Goal: Contribute content: Add original content to the website for others to see

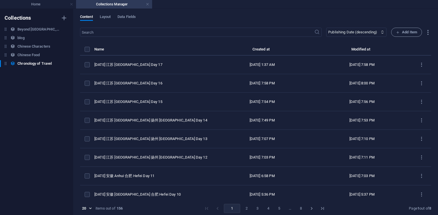
select select "columns.publishing_date_DESC"
click at [166, 107] on h6 "Duplicate" at bounding box center [167, 104] width 15 height 7
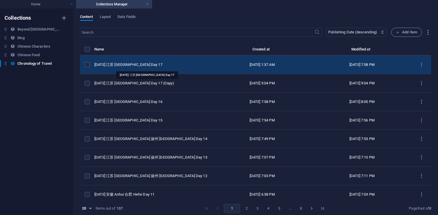
click at [152, 63] on div "2025 CE 江苏 南京 Nanjing Day 17" at bounding box center [150, 64] width 113 height 5
select select "2025"
select select "Travel"
select select "安徽 Anhui"
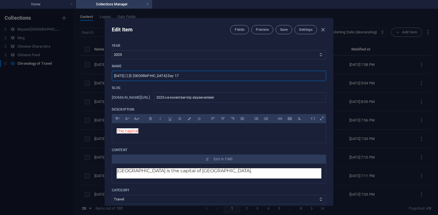
click at [178, 75] on input "2025 CE 江苏 南京 Nanjing Day 17" at bounding box center [219, 76] width 214 height 10
type input "2025 CE 江苏 南京 Nanjing Day 18"
click at [268, 99] on input "2025-ce-november-trip-dayseventeen" at bounding box center [240, 98] width 172 height 10
type input "2025-ce-november-trip-dayseventee"
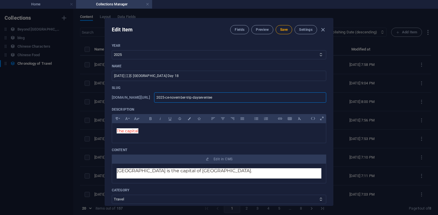
type input "2025-ce-november-trip-daysevente"
type input "2025-ce-november-trip-daysevent"
type input "2025-ce-november-trip-dayseven"
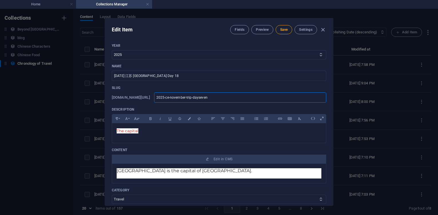
type input "2025-ce-november-trip-dayseven"
type input "2025-ce-november-trip-dayseve"
type input "2025-ce-november-trip-dayse"
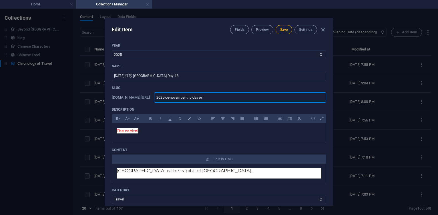
type input "2025-ce-november-trip-days"
type input "2025-ce-november-trip-day"
type input "2025-ce-november-trip-days"
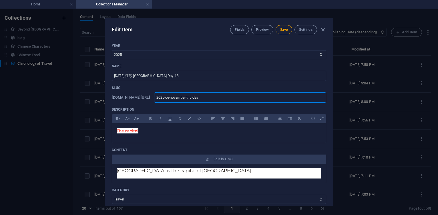
type input "2025-ce-november-trip-days"
type input "2025-ce-november-trip-day"
type input "2025-ce-november-trip-dayei"
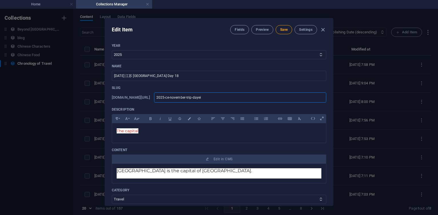
type input "2025-ce-november-trip-dayeig"
type input "2025-ce-november-trip-dayeigh"
type input "2025-ce-november-trip-dayeight"
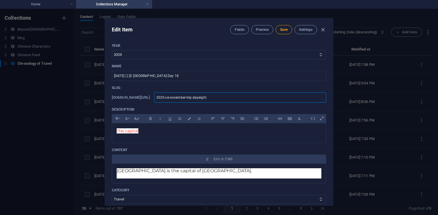
type input "2025-ce-november-trip-dayeight"
type input "2025-ce-november-trip-dayeighte"
type input "2025-ce-november-trip-dayeightee"
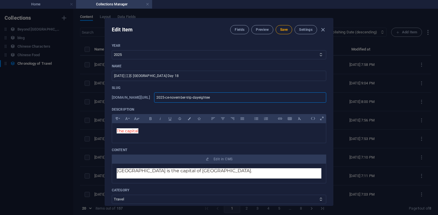
type input "2025-ce-november-trip-dayeighteen"
click at [260, 108] on p "Description" at bounding box center [219, 109] width 214 height 5
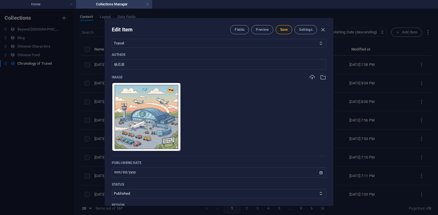
scroll to position [171, 0]
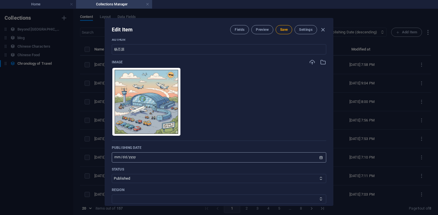
click at [122, 158] on input "2025-11-18" at bounding box center [219, 158] width 214 height 10
type input "2025-11-19"
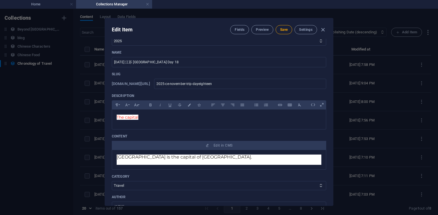
scroll to position [0, 0]
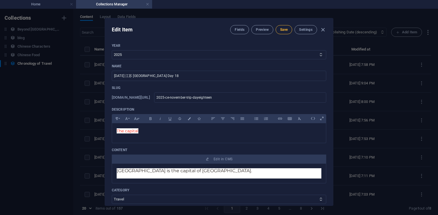
click at [286, 30] on span "Save" at bounding box center [283, 29] width 7 height 5
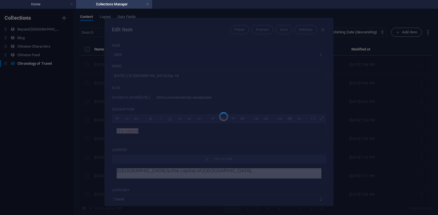
type input "2025-ce-november-trip-dayeighteen"
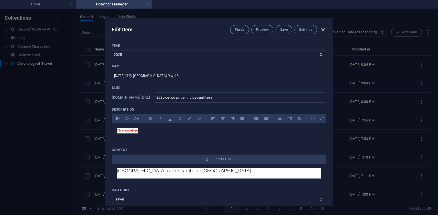
click at [321, 31] on icon "button" at bounding box center [322, 30] width 7 height 7
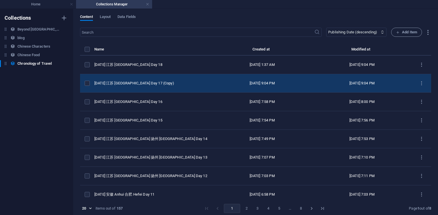
click at [150, 80] on td "2025 CE 江苏 南京 Nanjing Day 17 (Copy)" at bounding box center [153, 83] width 118 height 19
select select "Travel"
select select "安徽 Anhui"
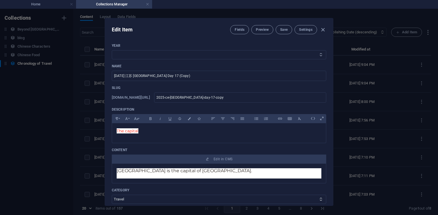
select select "2025"
click at [112, 50] on select "2013 2018 2017 2016 2015 2014 2019 2020 2021 2022 2023 2024 2025 2026 2027 1996…" at bounding box center [219, 54] width 214 height 9
click at [185, 75] on input "2025 CE 江苏 南京 Nanjing Day 17 (Copy)" at bounding box center [219, 76] width 214 height 10
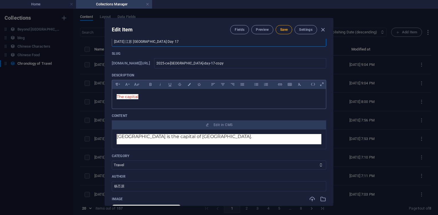
type input "2025 CE 江苏 南京 Nanjing Day 17"
click at [210, 65] on input "2025-ce-nanjing-day-17-copy" at bounding box center [240, 63] width 172 height 10
click at [242, 65] on input "2025-ce-nanjing-day-17-copy" at bounding box center [240, 63] width 172 height 10
paste input "ovember-trip"
type input "2025-ce-november-trip"
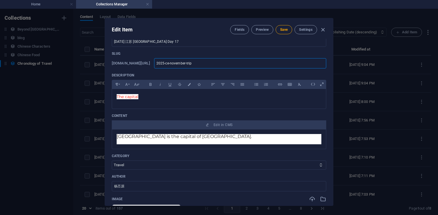
type input "2025-ce-november-trip"
type input "2025-ce-november-trip-"
type input "2025-ce-november-trip-day"
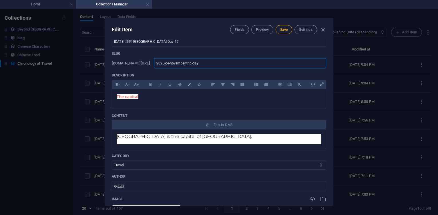
type input "2025-ce-november-trip-days"
type input "2025-ce-november-trip-dayse"
type input "2025-ce-november-trip-daysev"
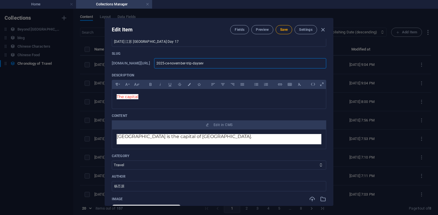
type input "2025-ce-november-trip-daysev"
type input "2025-ce-november-trip-dayseve"
type input "2025-ce-november-trip-dayseven"
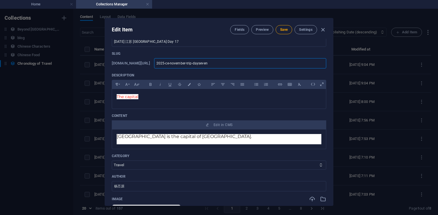
type input "2025-ce-november-trip-daysevent"
type input "2025-ce-november-trip-daysevente"
type input "2025-ce-november-trip-dayseventeen"
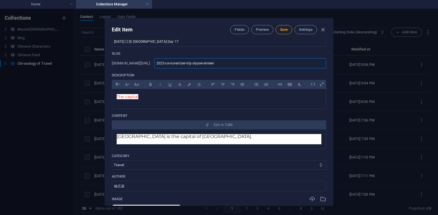
type input "2025-ce-november-trip-dayseventeen"
click at [283, 32] on button "Save" at bounding box center [283, 29] width 17 height 9
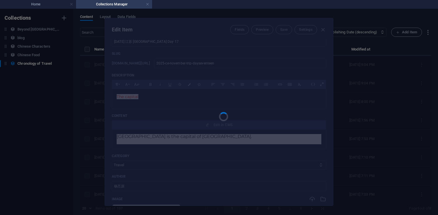
type input "2025-ce-november-trip-dayseventeen"
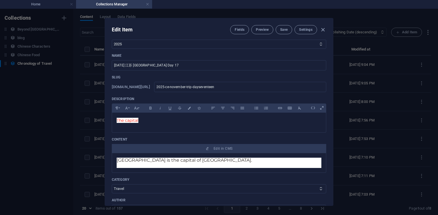
scroll to position [0, 0]
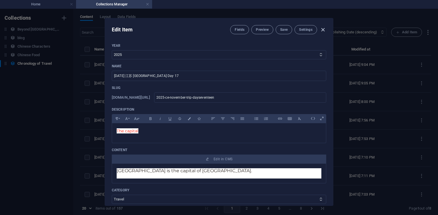
click at [324, 30] on icon "button" at bounding box center [322, 30] width 7 height 7
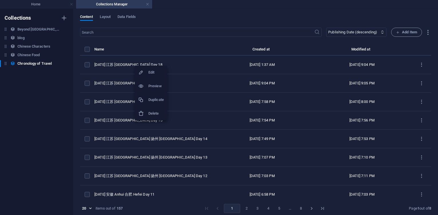
click at [155, 100] on h6 "Duplicate" at bounding box center [155, 100] width 15 height 7
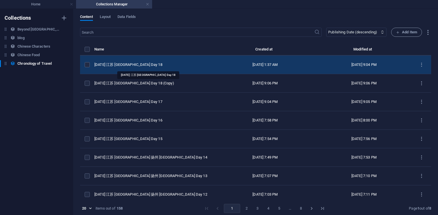
click at [157, 63] on div "2025 CE 江苏 南京 Nanjing Day 18" at bounding box center [151, 64] width 115 height 5
select select "2025"
select select "Travel"
select select "安徽 Anhui"
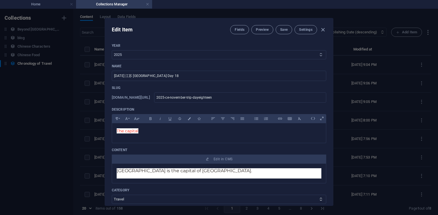
click at [163, 57] on select "2013 2018 2017 2016 2015 2014 2019 2020 2021 2022 2023 2024 2025 2026 2027 1996…" at bounding box center [219, 54] width 214 height 9
click at [179, 77] on input "2025 CE 江苏 南京 Nanjing Day 18" at bounding box center [219, 76] width 214 height 10
type input "2025 CE 江苏 南京 Nanjing Day 19"
click at [259, 98] on input "2025-ce-november-trip-dayeighteen" at bounding box center [240, 98] width 172 height 10
type input "2025-ce-november-trip-dayeightee"
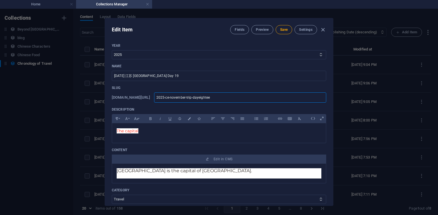
type input "2025-ce-november-trip-dayeightee"
type input "2025-ce-november-trip-dayeighte"
type input "2025-ce-november-trip-dayeight"
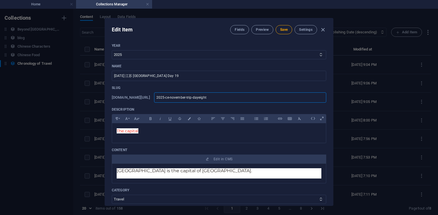
type input "2025-ce-november-trip-dayeigh"
type input "2025-ce-november-trip-dayeig"
type input "2025-ce-november-trip-dayei"
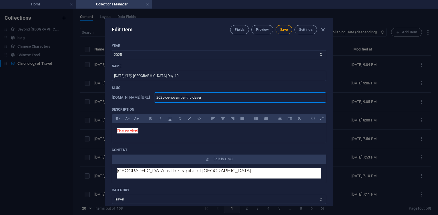
type input "2025-ce-november-trip-dayei"
type input "2025-ce-november-trip-daye"
type input "2025-ce-november-trip-day"
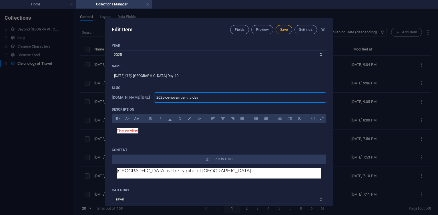
type input "2025-ce-november-trip-dayn"
type input "2025-ce-november-trip-dayni"
type input "2025-ce-november-trip-daynin"
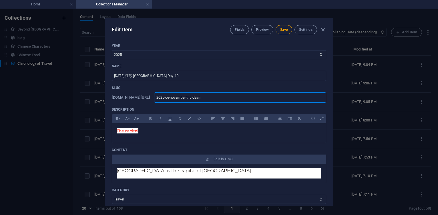
type input "2025-ce-november-trip-daynin"
type input "2025-ce-november-trip-daynine"
type input "2025-ce-november-trip-dayninet"
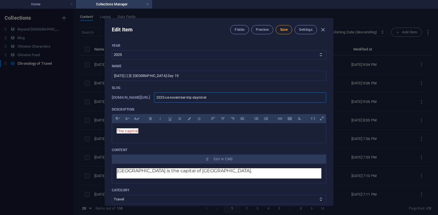
type input "2025-ce-november-trip-dayninete"
type input "2025-ce-november-trip-dayninetee"
type input "2025-ce-november-trip-daynineteen"
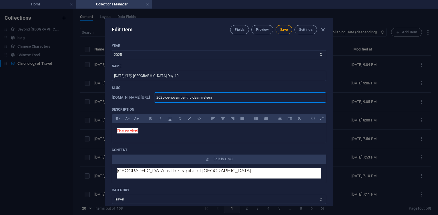
type input "2025-ce-november-trip-daynineteen"
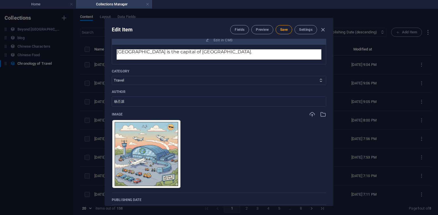
scroll to position [171, 0]
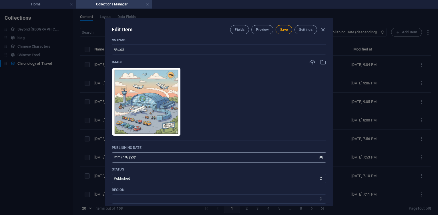
type input "2025-ce-november-trip-daynineteen"
click at [122, 156] on input "2025-11-19" at bounding box center [219, 158] width 214 height 10
type input "2025-11-20"
click at [280, 31] on span "Save" at bounding box center [283, 29] width 7 height 5
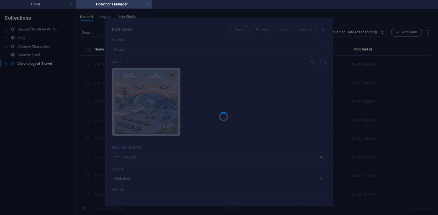
type input "2025-ce-november-trip-daynineteen"
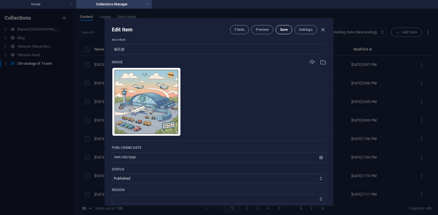
click at [290, 29] on button "Save" at bounding box center [283, 29] width 17 height 9
click at [325, 28] on icon "button" at bounding box center [322, 30] width 7 height 7
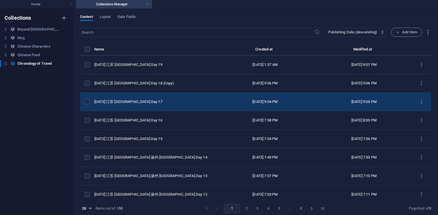
scroll to position [0, 0]
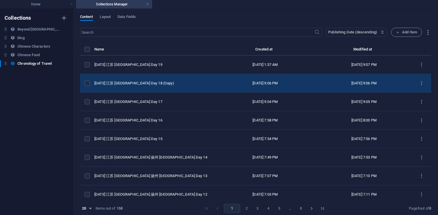
click at [159, 80] on td "2025 CE 江苏 南京 Nanjing Day 18 (Copy)" at bounding box center [154, 83] width 120 height 19
select select "Travel"
select select "安徽 Anhui"
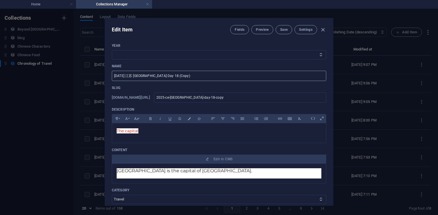
click at [201, 76] on input "2025 CE 江苏 南京 Nanjing Day 18 (Copy)" at bounding box center [219, 76] width 214 height 10
type input "2025 CE 江苏 南京 Nanjing Day 19"
drag, startPoint x: 208, startPoint y: 98, endPoint x: 243, endPoint y: 98, distance: 34.3
click at [243, 98] on input "2025-ce-nanjing-day-18-copy" at bounding box center [240, 98] width 172 height 10
paste input "november-trip"
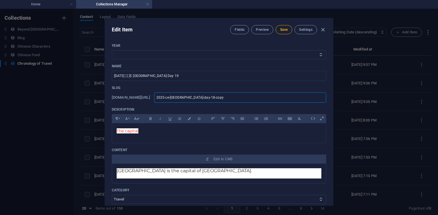
type input "2025-cenovember-trip"
type input "2025-cenovember-trip-"
type input "2025-cenovember-trip-d"
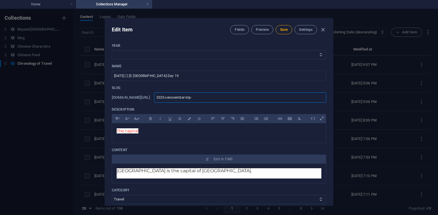
type input "2025-cenovember-trip-d"
type input "2025-cenovember-trip-da"
type input "2025-cenovember-trip-day"
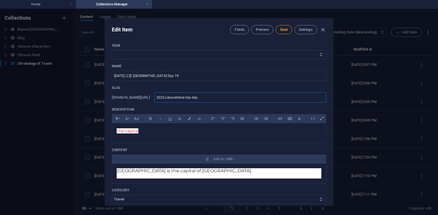
type input "2025-cenovember-trip-dayn"
type input "2025-cenovember-trip-dayni"
type input "2025-cenovember-trip-daynin"
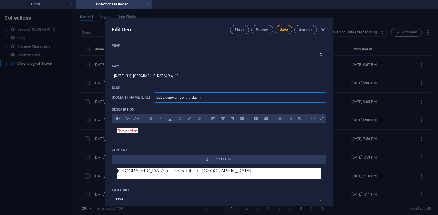
type input "2025-cenovember-trip-daynin"
type input "2025-cenovember-trip-daynine"
type input "2025-cenovember-trip-dayninet"
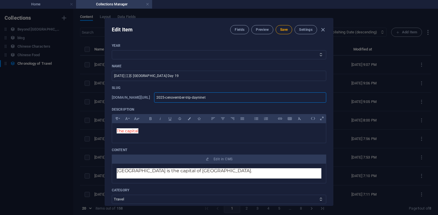
type input "2025-cenovember-trip-dayninete"
type input "2025-cenovember-trip-dayninetee"
type input "2025-cenovember-trip-daynineteen"
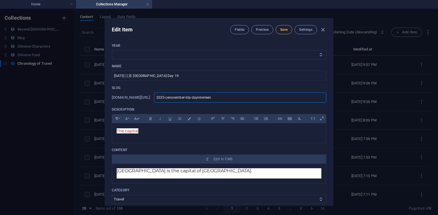
type input "2025-cenovember-trip-daynineteen"
click at [156, 52] on select "2013 2018 2017 2016 2015 2014 2019 2020 2021 2022 2023 2024 2025 2026 2027 1996…" at bounding box center [219, 54] width 214 height 9
select select "2025"
click at [112, 50] on select "2013 2018 2017 2016 2015 2014 2019 2020 2021 2022 2023 2024 2025 2026 2027 1996…" at bounding box center [219, 54] width 214 height 9
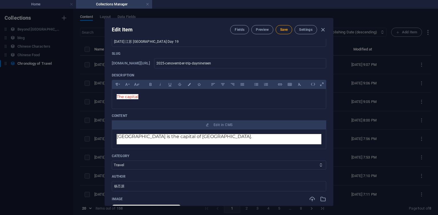
scroll to position [171, 0]
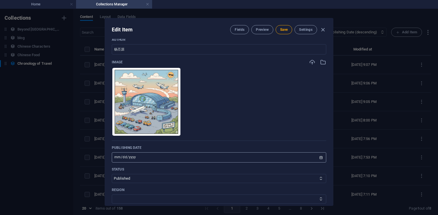
click at [121, 157] on input "2025-11-19" at bounding box center [219, 158] width 214 height 10
type input "2025-11-20"
click at [283, 30] on span "Save" at bounding box center [283, 29] width 7 height 5
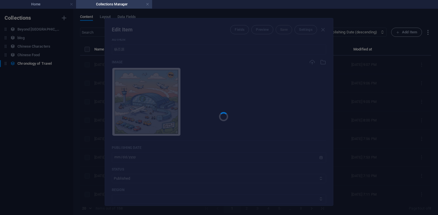
type input "2025-cenovember-trip-daynineteen"
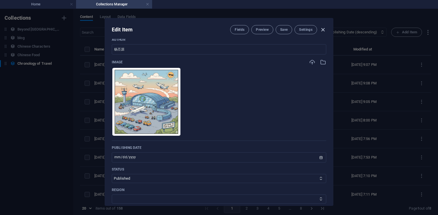
click at [323, 29] on icon "button" at bounding box center [322, 30] width 7 height 7
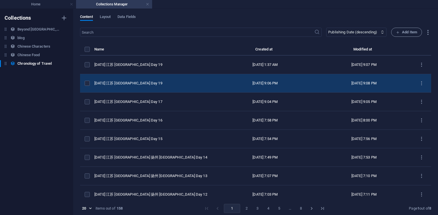
click at [146, 87] on td "2025 CE 江苏 南京 Nanjing Day 19" at bounding box center [154, 83] width 120 height 19
select select "2025"
select select "Travel"
select select "安徽 Anhui"
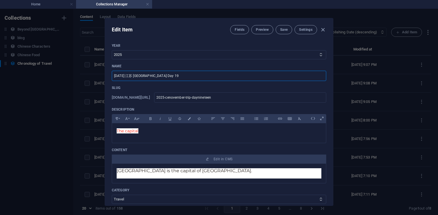
click at [171, 77] on input "2025 CE 江苏 南京 Nanjing Day 19" at bounding box center [219, 76] width 214 height 10
type input "2025 CE 江苏 南京 Nanjing Day 18"
click at [263, 101] on input "2025-cenovember-trip-daynineteen" at bounding box center [240, 98] width 172 height 10
type input "2025-cenovember-trip-dayninetee"
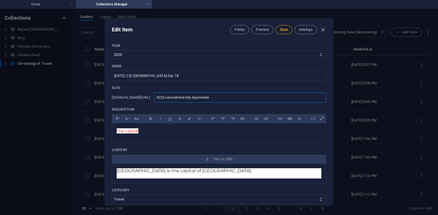
type input "2025-cenovember-trip-dayninete"
type input "2025-cenovember-trip-dayninet"
type input "2025-cenovember-trip-daynine"
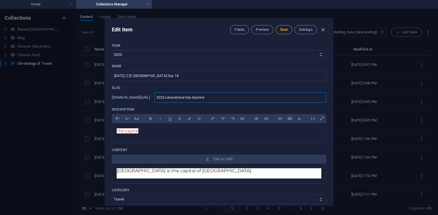
type input "2025-cenovember-trip-daynine"
type input "2025-cenovember-trip-daynin"
type input "2025-cenovember-trip-dayni"
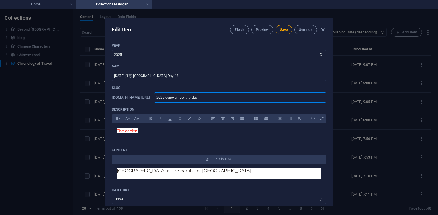
type input "2025-cenovember-trip-dayn"
type input "2025-cenovember-trip-day"
type input "2025-cenovember-trip-daye"
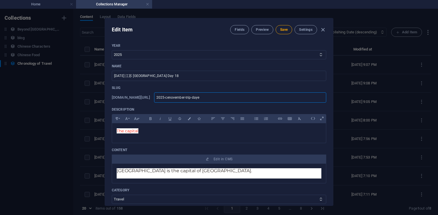
type input "2025-cenovember-trip-daye"
type input "2025-cenovember-trip-dayei"
type input "2025-cenovember-trip-dayeig"
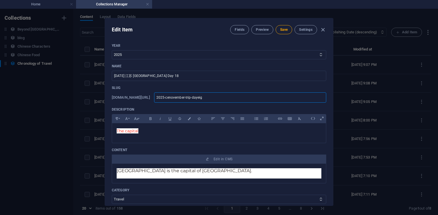
type input "2025-cenovember-trip-dayeigh"
type input "2025-cenovember-trip-dayeight"
type input "2025-cenovember-trip-dayeighte"
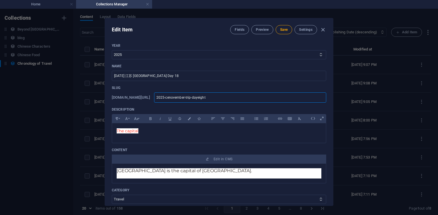
type input "2025-cenovember-trip-dayeighte"
type input "2025-cenovember-trip-dayeightee"
type input "2025-cenovember-trip-dayeighteen"
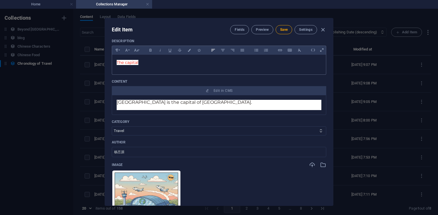
scroll to position [137, 0]
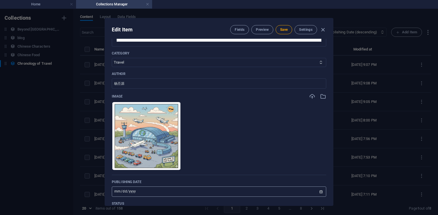
type input "2025-cenovember-trip-dayeighteen"
click at [123, 193] on input "2025-11-20" at bounding box center [219, 192] width 214 height 10
type input "2025-11-19"
click at [281, 28] on span "Save" at bounding box center [283, 29] width 7 height 5
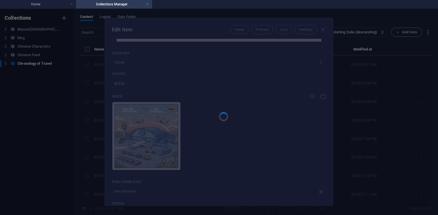
type input "2025-cenovember-trip-dayeighteen"
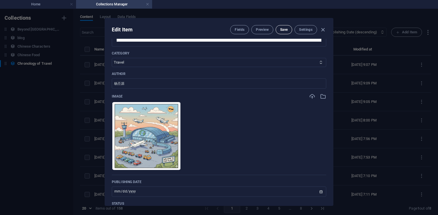
click at [285, 30] on span "Save" at bounding box center [283, 29] width 7 height 5
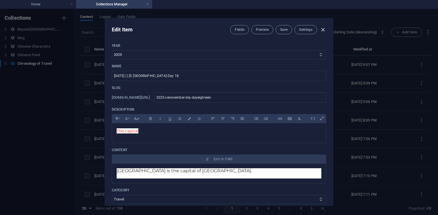
click at [322, 29] on icon "button" at bounding box center [322, 30] width 7 height 7
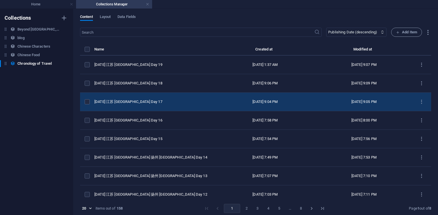
click at [165, 101] on div "2025 CE 江苏 南京 Nanjing Day 17" at bounding box center [151, 101] width 115 height 5
select select "2025"
select select "Travel"
select select "安徽 Anhui"
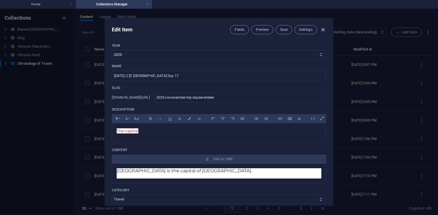
click at [321, 29] on icon "button" at bounding box center [322, 30] width 7 height 7
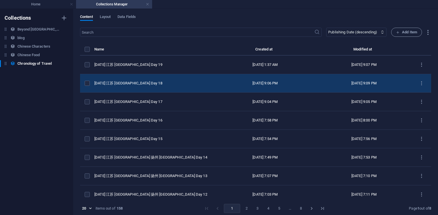
click at [145, 84] on div "2025 CE 江苏 南京 Nanjing Day 18" at bounding box center [151, 83] width 115 height 5
select select "2025"
select select "Travel"
select select "安徽 Anhui"
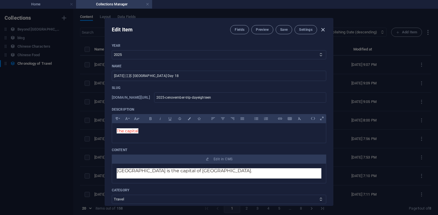
click at [323, 29] on icon "button" at bounding box center [322, 30] width 7 height 7
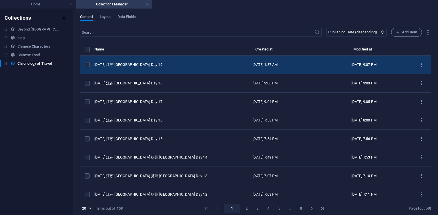
click at [141, 69] on td "2025 CE 江苏 南京 Nanjing Day 19" at bounding box center [154, 65] width 120 height 19
select select "2025"
select select "Travel"
select select "安徽 Anhui"
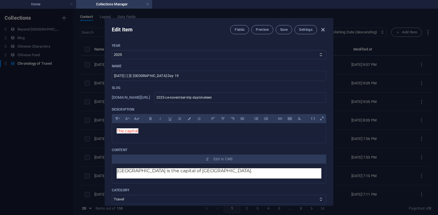
click at [321, 28] on icon "button" at bounding box center [322, 30] width 7 height 7
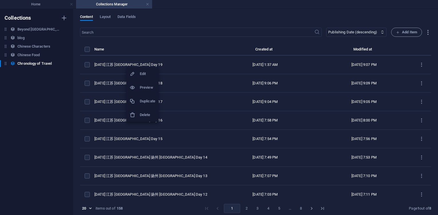
click at [147, 104] on h6 "Duplicate" at bounding box center [147, 101] width 15 height 7
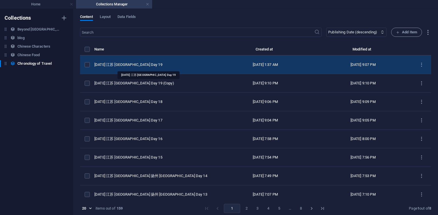
click at [146, 62] on td "2025 CE 江苏 南京 Nanjing Day 19" at bounding box center [155, 65] width 122 height 19
select select "2025"
select select "Travel"
select select "安徽 Anhui"
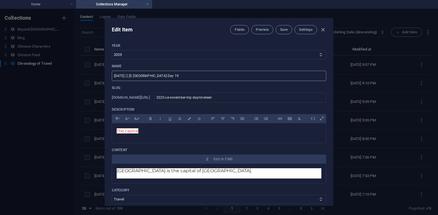
click at [190, 75] on input "2025 CE 江苏 南京 Nanjing Day 19" at bounding box center [219, 76] width 214 height 10
type input "2025 CE 江苏 南京 Nanjing Day 20"
click at [258, 98] on input "2025-ce-november-trip-daynineteen" at bounding box center [240, 98] width 172 height 10
type input "2025-ce-november-trip-dayninetee"
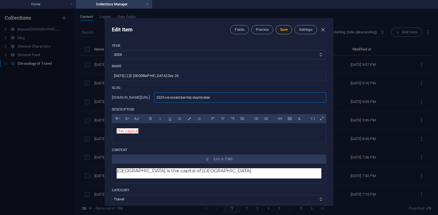
type input "2025-ce-november-trip-dayninete"
type input "2025-ce-november-trip-dayninet"
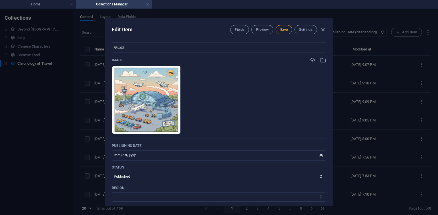
scroll to position [206, 0]
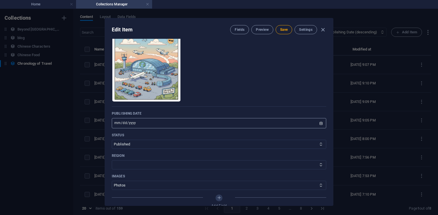
click at [123, 123] on input "2025-11-20" at bounding box center [219, 123] width 214 height 10
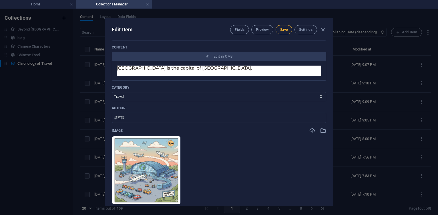
click at [287, 30] on button "Save" at bounding box center [283, 29] width 17 height 9
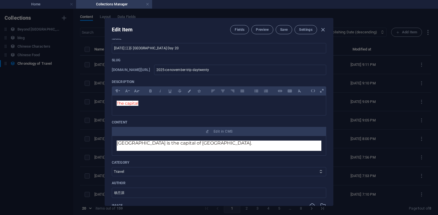
scroll to position [0, 0]
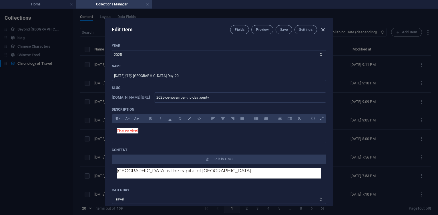
click at [323, 30] on icon "button" at bounding box center [322, 30] width 7 height 7
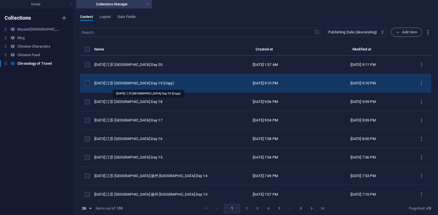
click at [157, 82] on div "2025 CE 江苏 南京 Nanjing Day 19 (Copy)" at bounding box center [152, 83] width 117 height 5
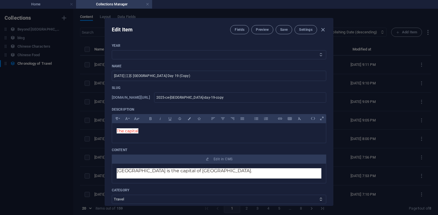
click at [137, 58] on select "2013 2018 2017 2016 2015 2014 2019 2020 2021 2022 2023 2024 2025 2026 2027 1996…" at bounding box center [219, 54] width 214 height 9
click at [112, 50] on select "2013 2018 2017 2016 2015 2014 2019 2020 2021 2022 2023 2024 2025 2026 2027 1996…" at bounding box center [219, 54] width 214 height 9
click at [186, 76] on input "2025 CE 江苏 南京 Nanjing Day 19 (Copy)" at bounding box center [219, 76] width 214 height 10
click at [210, 99] on input "2025-ce-nanjing-day-19-copy" at bounding box center [240, 98] width 172 height 10
paste input "ovember-trip"
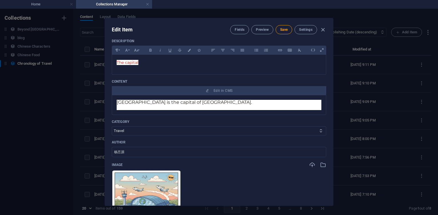
scroll to position [206, 0]
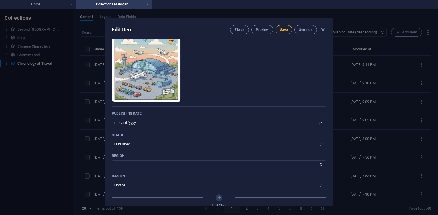
click at [283, 29] on span "Save" at bounding box center [283, 29] width 7 height 5
click at [323, 31] on icon "button" at bounding box center [322, 30] width 7 height 7
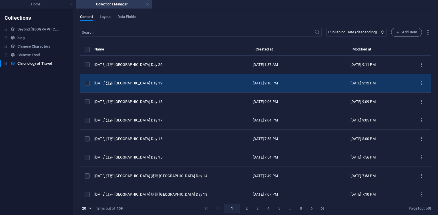
click at [163, 82] on div "2025 CE 江苏 南京 Nanjing Day 19" at bounding box center [152, 83] width 117 height 5
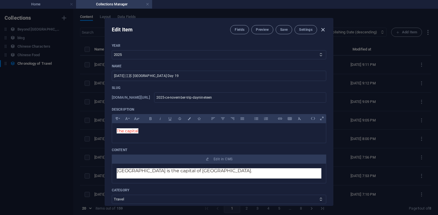
click at [323, 30] on icon "button" at bounding box center [322, 30] width 7 height 7
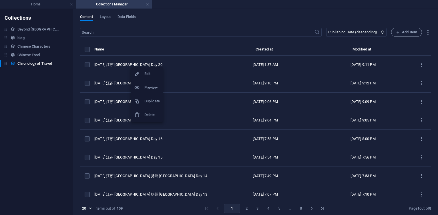
click at [152, 101] on h6 "Duplicate" at bounding box center [151, 101] width 15 height 7
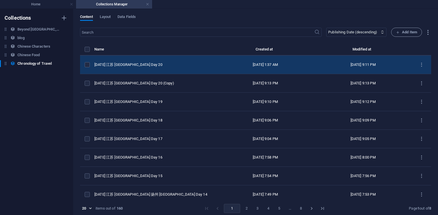
click at [149, 65] on div "2025 CE 江苏 南京 Nanjing Day 20" at bounding box center [152, 64] width 117 height 5
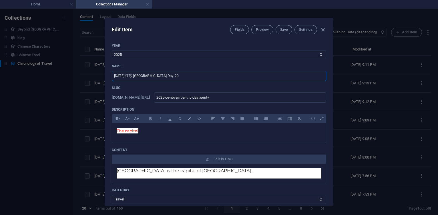
click at [179, 77] on input "2025 CE 江苏 南京 Nanjing Day 20" at bounding box center [219, 76] width 214 height 10
click at [256, 99] on input "2025-ce-november-trip-daytwenty" at bounding box center [240, 98] width 172 height 10
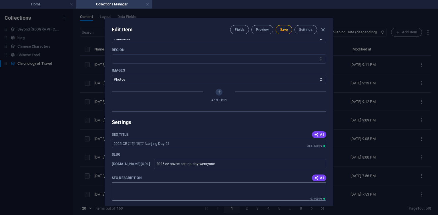
scroll to position [240, 0]
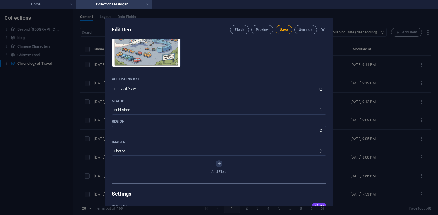
click at [123, 88] on input "2025-11-21" at bounding box center [219, 89] width 214 height 10
click at [283, 32] on span "Save" at bounding box center [283, 29] width 7 height 5
click at [323, 31] on icon "button" at bounding box center [322, 30] width 7 height 7
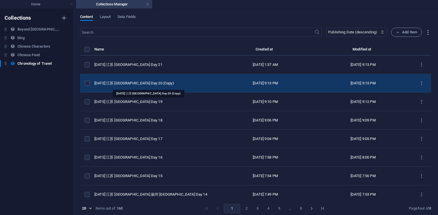
click at [156, 83] on div "2025 CE 江苏 南京 Nanjing Day 20 (Copy)" at bounding box center [152, 83] width 117 height 5
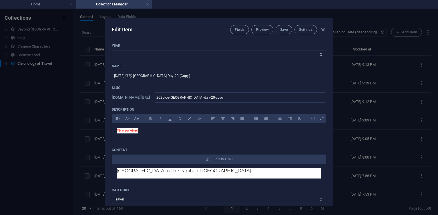
click at [128, 56] on select "2013 2018 2017 2016 2015 2014 2019 2020 2021 2022 2023 2024 2025 2026 2027 1996…" at bounding box center [219, 54] width 214 height 9
click at [112, 50] on select "2013 2018 2017 2016 2015 2014 2019 2020 2021 2022 2023 2024 2025 2026 2027 1996…" at bounding box center [219, 54] width 214 height 9
click at [187, 74] on input "2025 CE 江苏 南京 Nanjing Day 20 (Copy)" at bounding box center [219, 76] width 214 height 10
click at [210, 98] on input "2025-ce-nanjing-day-20-copy" at bounding box center [240, 98] width 172 height 10
click at [242, 98] on input "2025-ce-nanjing-day-20-copy" at bounding box center [240, 98] width 172 height 10
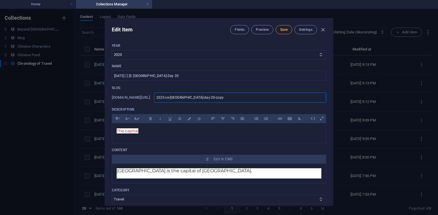
paste input "ovember-trip"
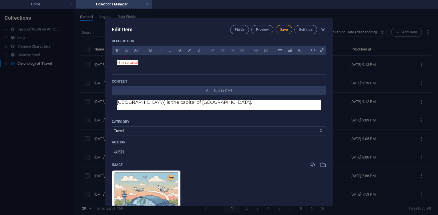
scroll to position [137, 0]
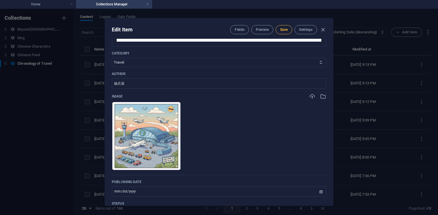
click at [283, 31] on span "Save" at bounding box center [283, 29] width 7 height 5
click at [323, 31] on icon "button" at bounding box center [322, 30] width 7 height 7
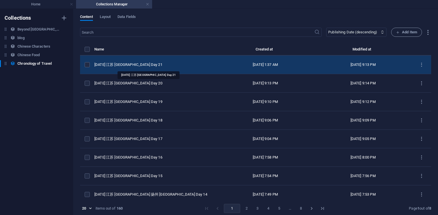
click at [143, 63] on div "2025 CE 江苏 南京 Nanjing Day 21" at bounding box center [152, 64] width 117 height 5
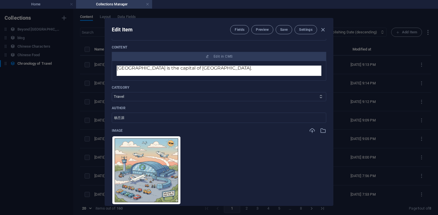
scroll to position [0, 0]
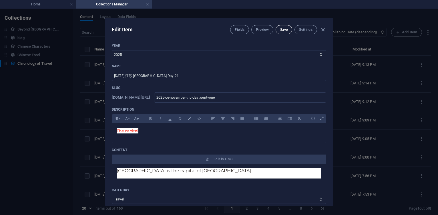
click at [281, 29] on span "Save" at bounding box center [283, 29] width 7 height 5
click at [322, 30] on icon "button" at bounding box center [322, 30] width 7 height 7
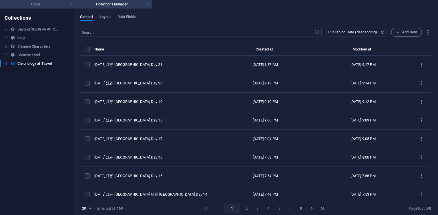
click at [40, 4] on h4 "Home" at bounding box center [38, 4] width 76 height 6
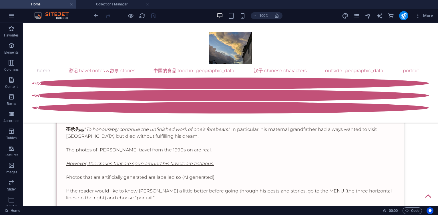
scroll to position [514, 0]
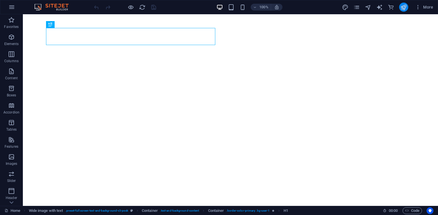
click at [403, 6] on icon "publish" at bounding box center [403, 7] width 7 height 7
